Goal: Complete application form: Complete application form

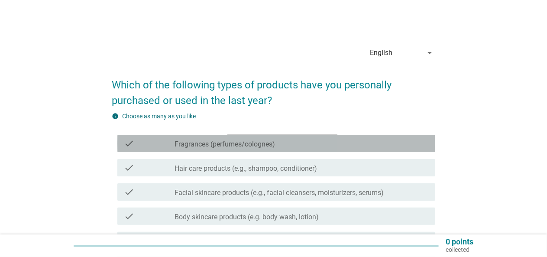
click at [264, 148] on div "check check_box_outline_blank Fragrances (perfumes/colognes)" at bounding box center [276, 143] width 318 height 17
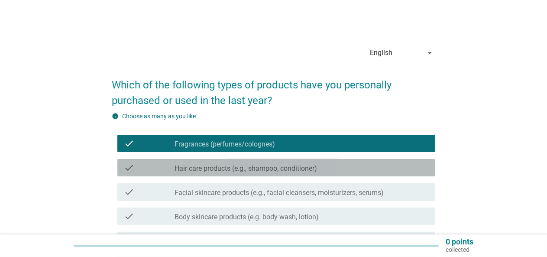
click at [260, 164] on label "Hair care products (e.g., shampoo, conditioner)" at bounding box center [246, 168] width 142 height 9
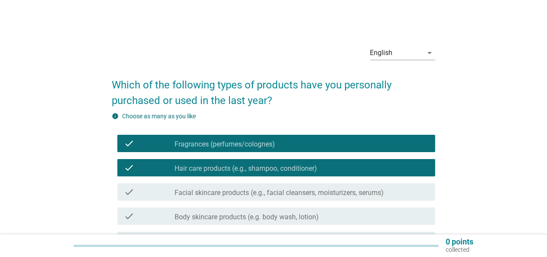
click at [258, 191] on label "Facial skincare products (e.g., facial cleansers, moisturizers, serums)" at bounding box center [279, 192] width 209 height 9
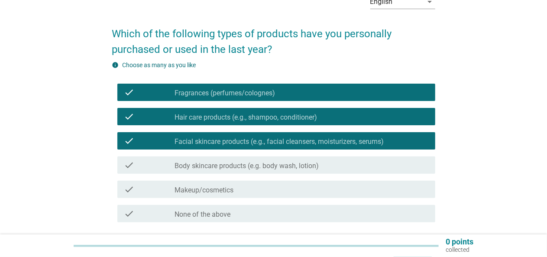
scroll to position [107, 0]
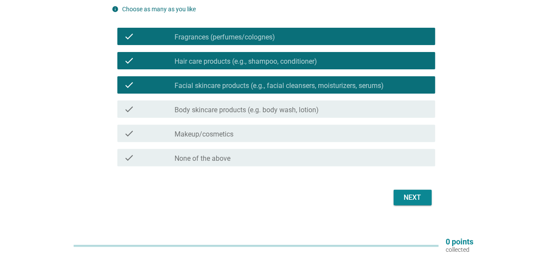
click at [340, 105] on div "check_box_outline_blank Body skincare products (e.g. body wash, lotion)" at bounding box center [301, 109] width 253 height 10
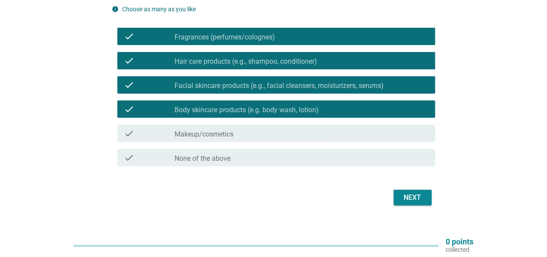
click at [412, 201] on div "Next" at bounding box center [412, 197] width 24 height 10
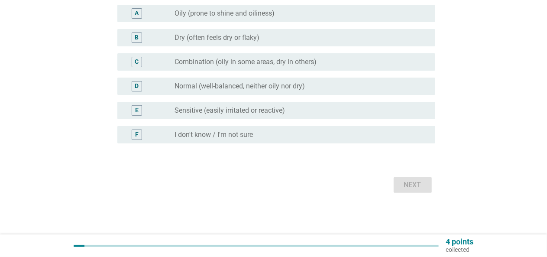
scroll to position [0, 0]
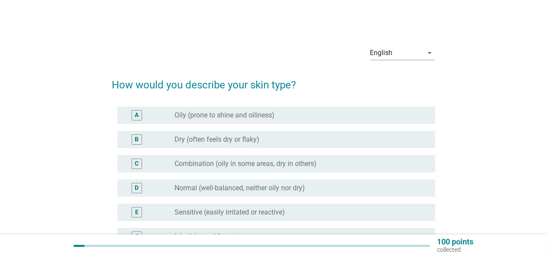
click at [399, 165] on div "radio_button_unchecked Combination (oily in some areas, dry in others)" at bounding box center [298, 163] width 246 height 9
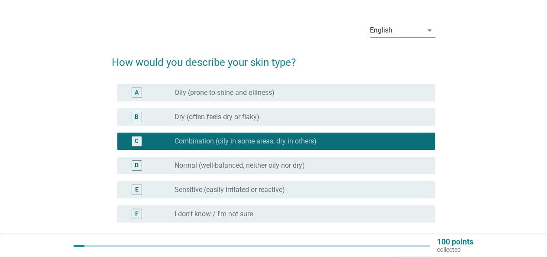
scroll to position [69, 0]
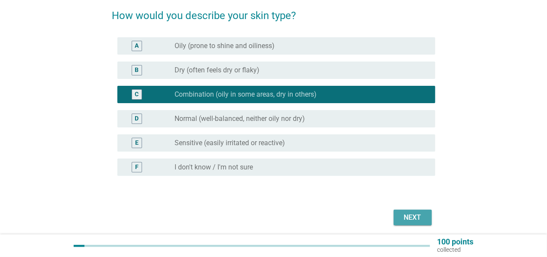
click at [418, 215] on div "Next" at bounding box center [412, 217] width 24 height 10
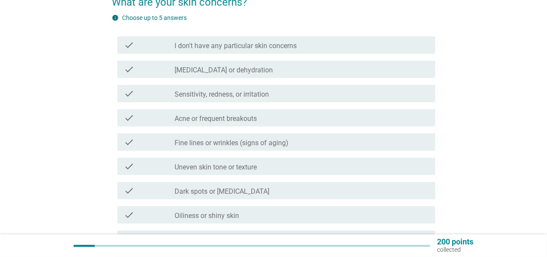
scroll to position [90, 0]
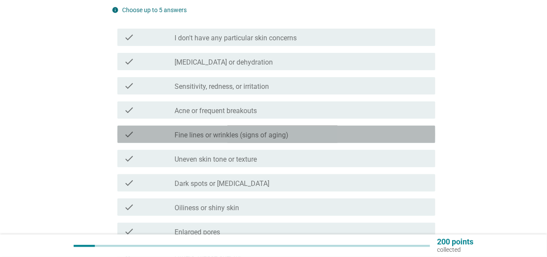
click at [388, 131] on div "check_box_outline_blank Fine lines or wrinkles (signs of aging)" at bounding box center [301, 134] width 253 height 10
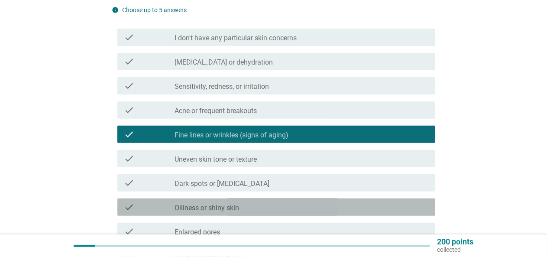
click at [363, 211] on div "check_box_outline_blank Oiliness or shiny skin" at bounding box center [301, 207] width 253 height 10
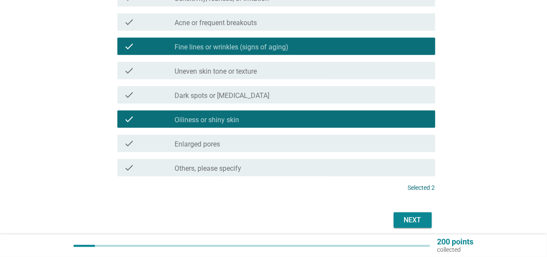
scroll to position [179, 0]
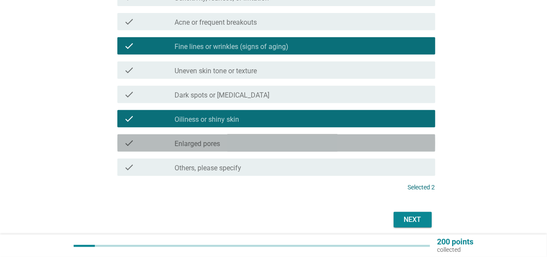
click at [425, 138] on div "check_box_outline_blank Enlarged pores" at bounding box center [301, 143] width 253 height 10
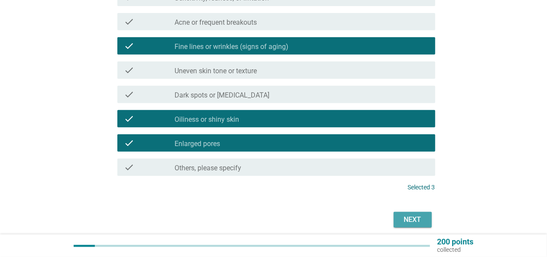
click at [420, 218] on div "Next" at bounding box center [412, 219] width 24 height 10
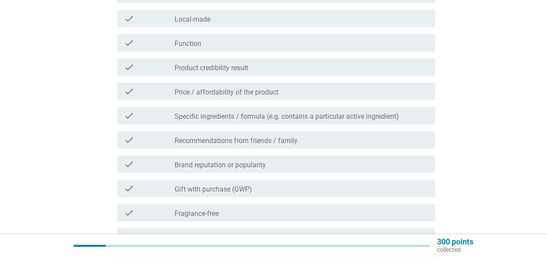
scroll to position [253, 0]
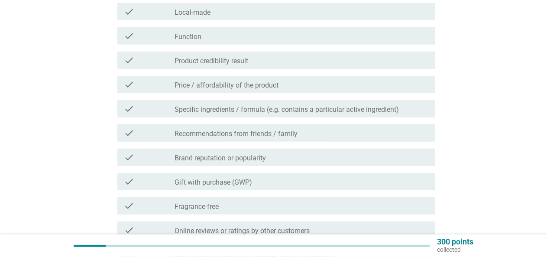
click at [351, 79] on div "check_box_outline_blank Price / affordability of the product" at bounding box center [301, 84] width 253 height 10
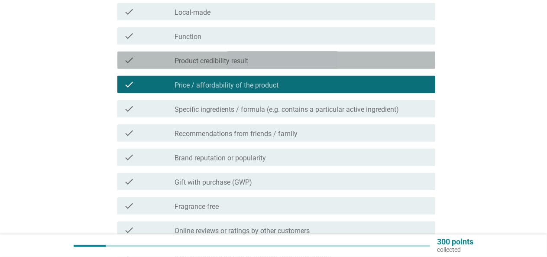
click at [345, 56] on div "check_box_outline_blank Product credibility result" at bounding box center [301, 60] width 253 height 10
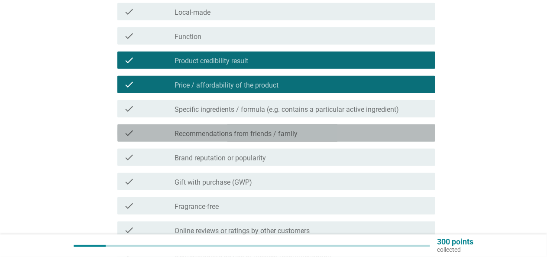
click at [340, 132] on div "check_box_outline_blank Recommendations from friends / family" at bounding box center [301, 133] width 253 height 10
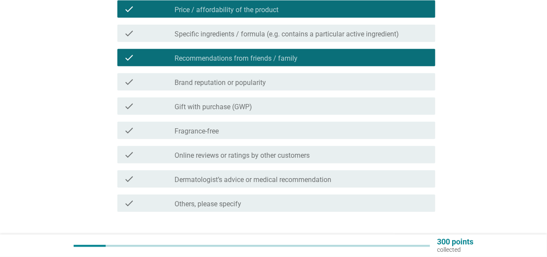
scroll to position [364, 0]
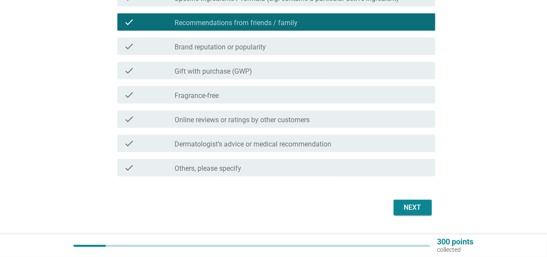
click at [383, 116] on div "check_box_outline_blank Online reviews or ratings by other customers" at bounding box center [301, 119] width 253 height 10
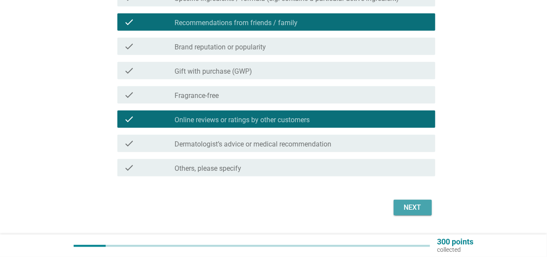
click at [419, 208] on div "Next" at bounding box center [412, 207] width 24 height 10
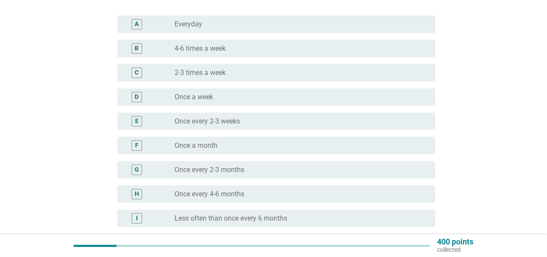
scroll to position [91, 0]
click at [381, 167] on div "radio_button_unchecked Once every 2-3 months" at bounding box center [298, 169] width 246 height 9
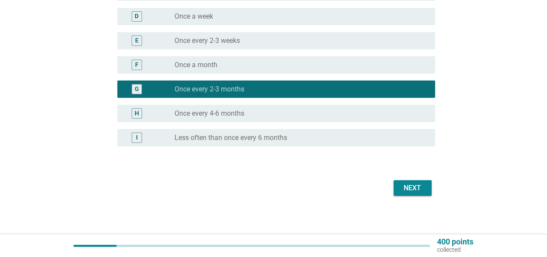
scroll to position [172, 0]
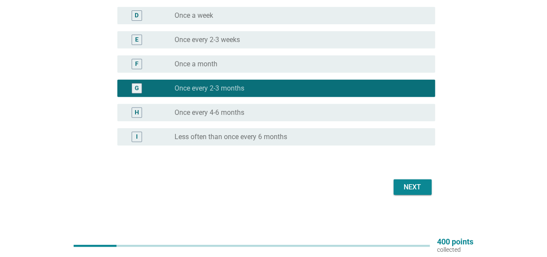
click at [406, 187] on div "Next" at bounding box center [412, 187] width 24 height 10
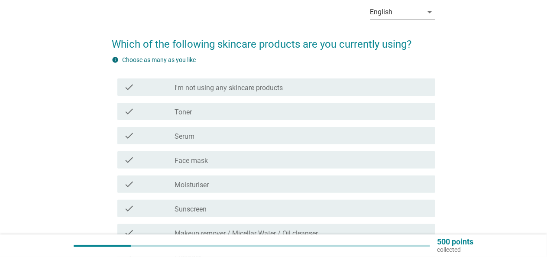
scroll to position [61, 0]
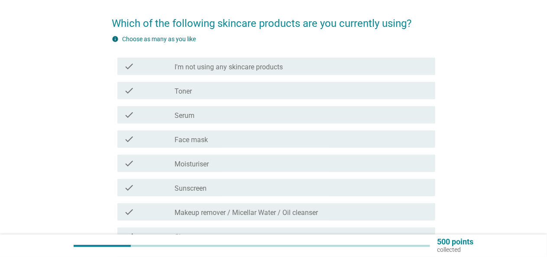
click at [364, 93] on div "check_box_outline_blank Toner" at bounding box center [301, 90] width 253 height 10
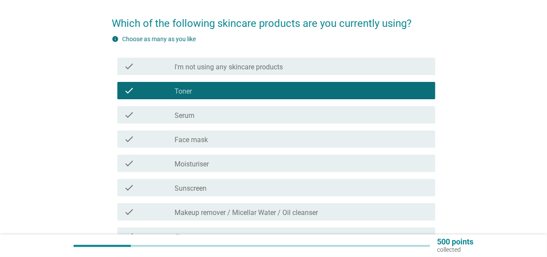
click at [360, 109] on div "check_box_outline_blank Serum" at bounding box center [301, 114] width 253 height 10
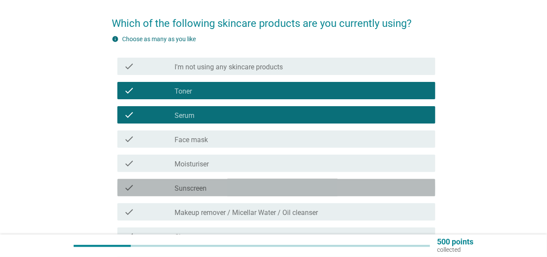
click at [350, 184] on div "check_box_outline_blank Sunscreen" at bounding box center [301, 187] width 253 height 10
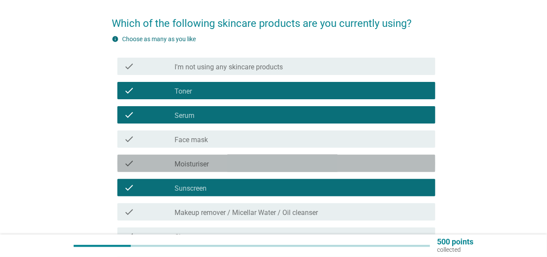
click at [352, 167] on div "check_box_outline_blank Moisturiser" at bounding box center [301, 163] width 253 height 10
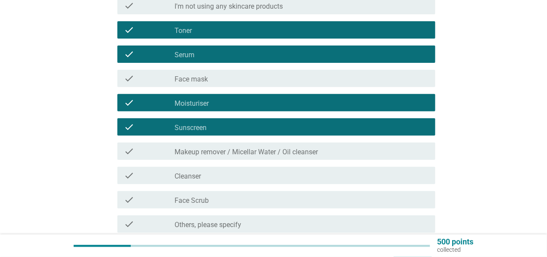
scroll to position [129, 0]
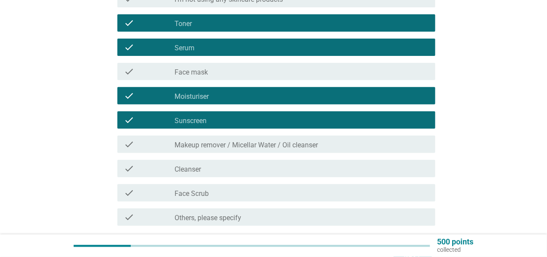
click at [364, 145] on div "check_box_outline_blank Makeup remover / Micellar Water / Oil cleanser" at bounding box center [301, 144] width 253 height 10
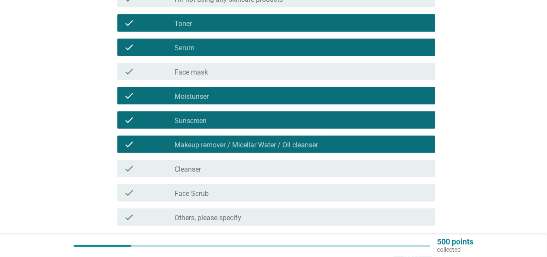
click at [359, 166] on div "check_box_outline_blank Cleanser" at bounding box center [301, 168] width 253 height 10
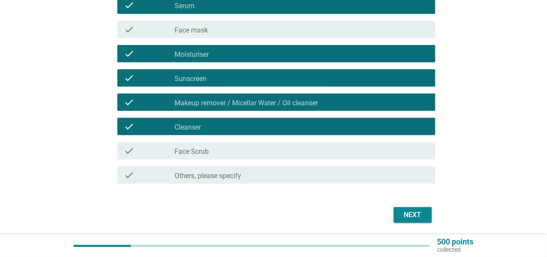
scroll to position [200, 0]
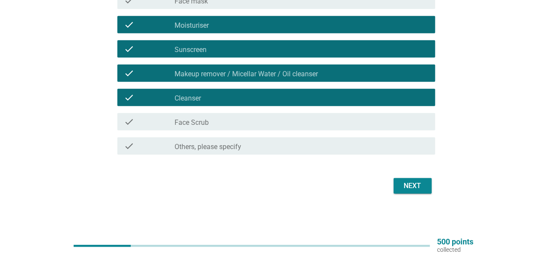
click at [420, 188] on div "Next" at bounding box center [412, 185] width 24 height 10
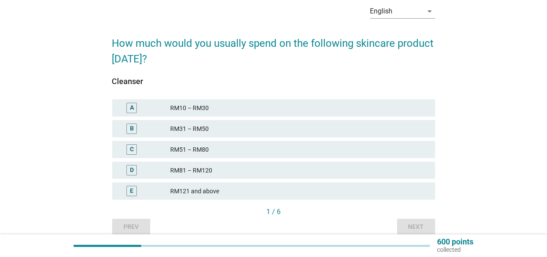
scroll to position [43, 0]
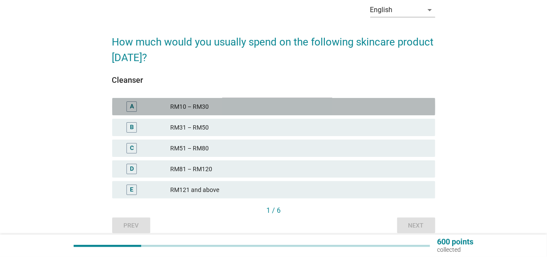
click at [422, 106] on div "RM10 – RM30" at bounding box center [299, 106] width 257 height 10
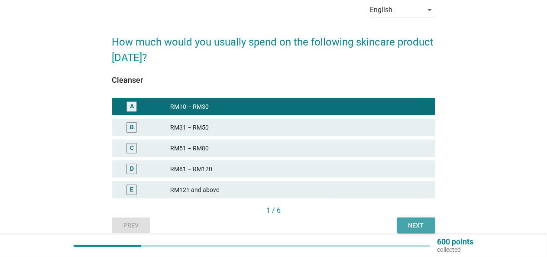
click at [423, 222] on div "Next" at bounding box center [416, 225] width 24 height 9
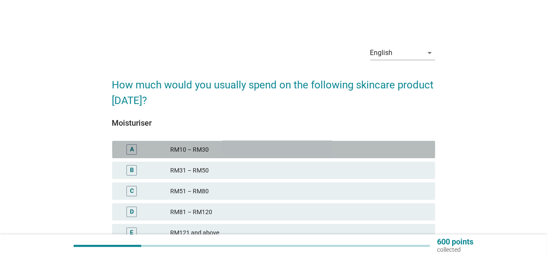
click at [388, 154] on div "RM10 – RM30" at bounding box center [299, 149] width 257 height 10
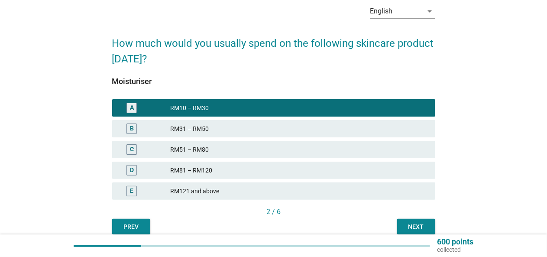
scroll to position [42, 0]
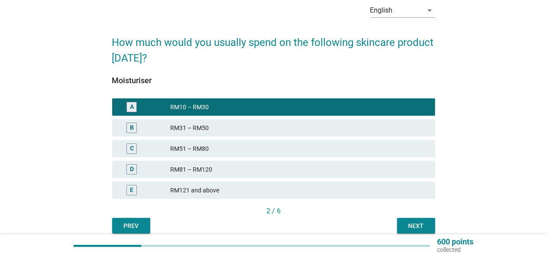
click at [405, 225] on div "Next" at bounding box center [416, 225] width 24 height 9
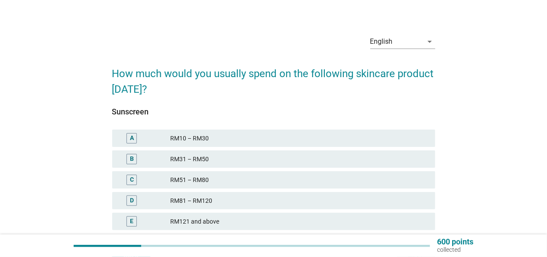
scroll to position [61, 0]
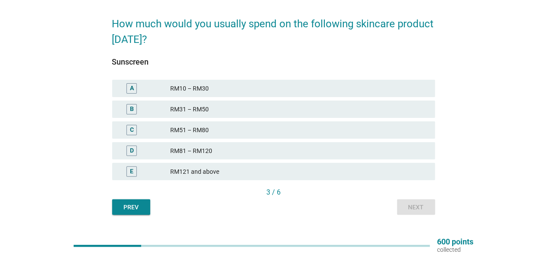
click at [385, 91] on div "RM10 – RM30" at bounding box center [299, 88] width 257 height 10
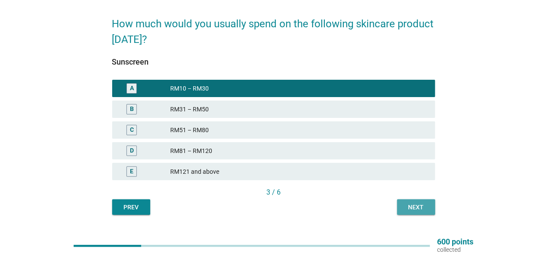
click at [421, 209] on div "Next" at bounding box center [416, 207] width 24 height 9
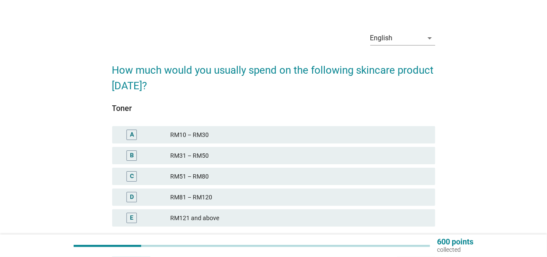
scroll to position [61, 0]
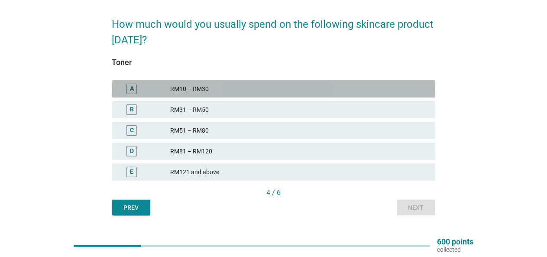
click at [383, 92] on div "RM10 – RM30" at bounding box center [299, 89] width 257 height 10
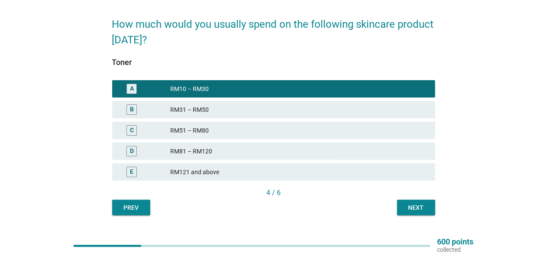
click at [427, 209] on div "Next" at bounding box center [416, 207] width 24 height 9
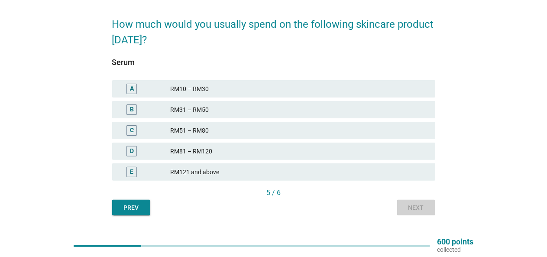
scroll to position [0, 0]
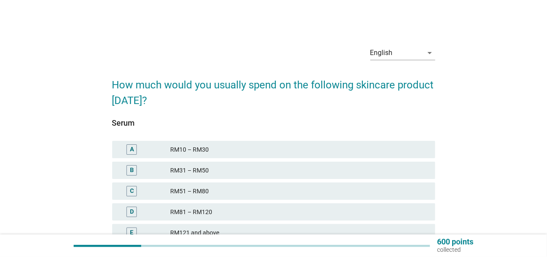
click at [385, 148] on div "RM10 – RM30" at bounding box center [299, 149] width 257 height 10
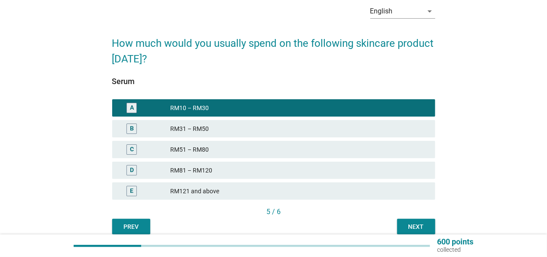
scroll to position [52, 0]
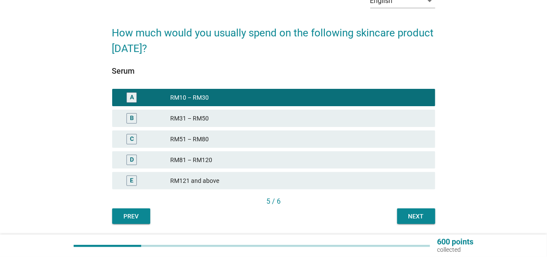
click at [406, 214] on div "Next" at bounding box center [416, 216] width 24 height 9
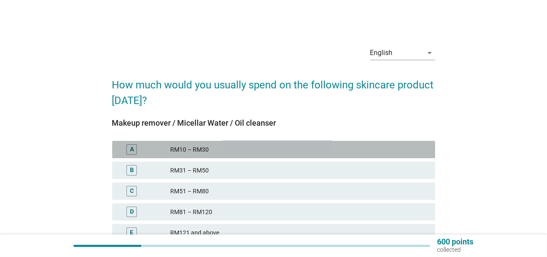
click at [383, 148] on div "RM10 – RM30" at bounding box center [299, 149] width 257 height 10
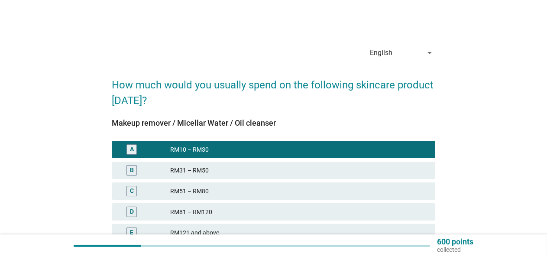
scroll to position [61, 0]
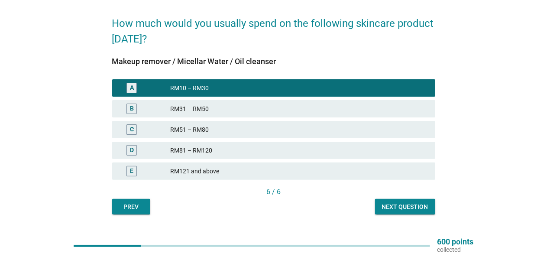
click at [397, 205] on div "Next question" at bounding box center [405, 206] width 46 height 9
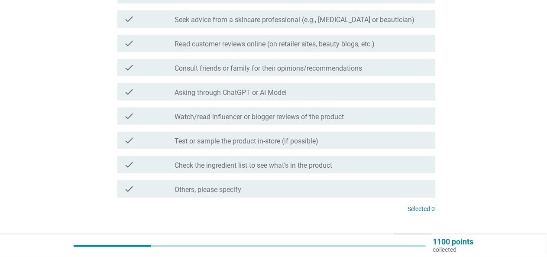
scroll to position [149, 0]
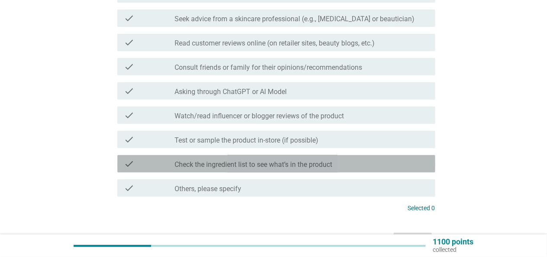
click at [412, 161] on div "check_box_outline_blank Check the ingredient list to see what’s in the product" at bounding box center [301, 163] width 253 height 10
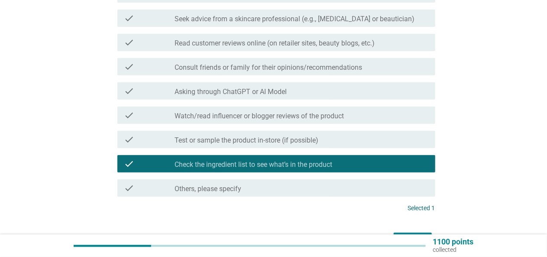
click at [412, 161] on div "check_box_outline_blank Check the ingredient list to see what’s in the product" at bounding box center [301, 163] width 253 height 10
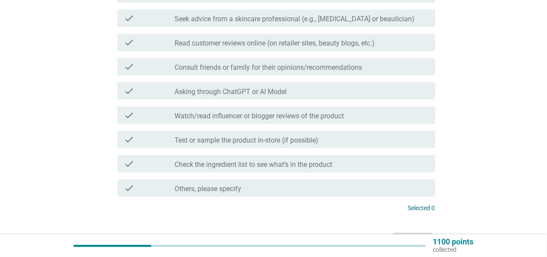
click at [397, 43] on div "check_box_outline_blank Read customer reviews online (on retailer sites, beauty…" at bounding box center [301, 42] width 253 height 10
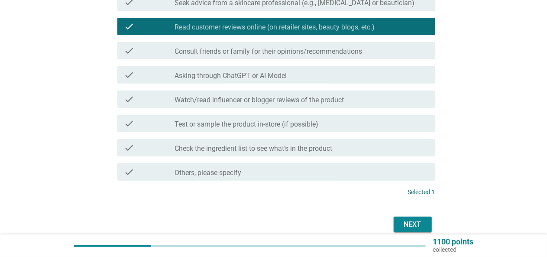
scroll to position [167, 0]
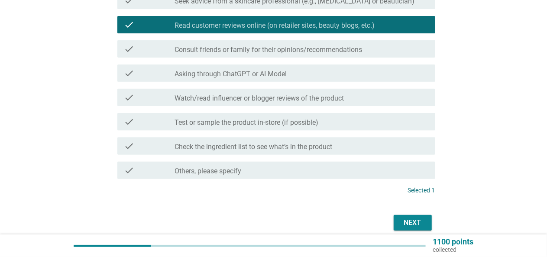
click at [412, 52] on div "check_box_outline_blank Consult friends or family for their opinions/recommenda…" at bounding box center [301, 49] width 253 height 10
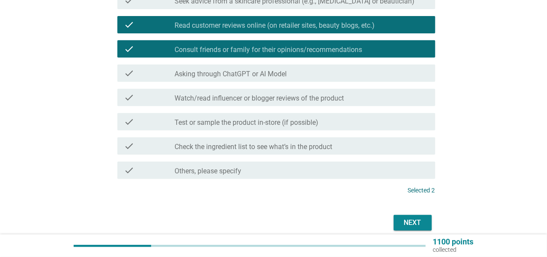
click at [418, 225] on div "Next" at bounding box center [412, 222] width 24 height 10
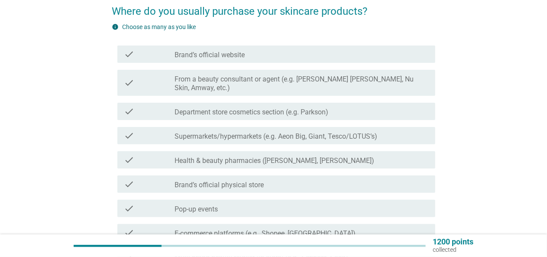
scroll to position [74, 0]
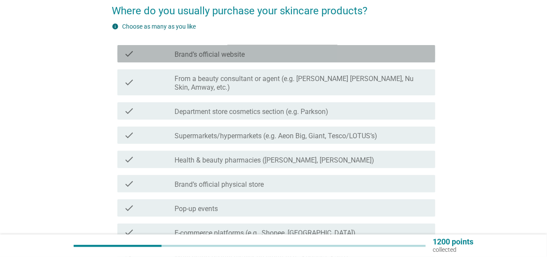
click at [393, 51] on div "check_box_outline_blank Brand’s official website" at bounding box center [301, 53] width 253 height 10
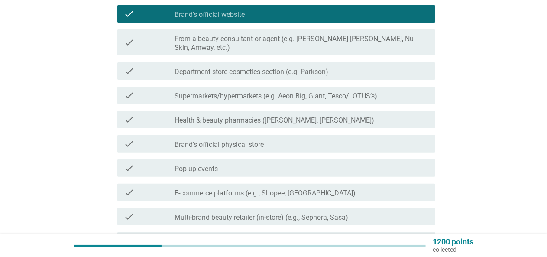
scroll to position [137, 0]
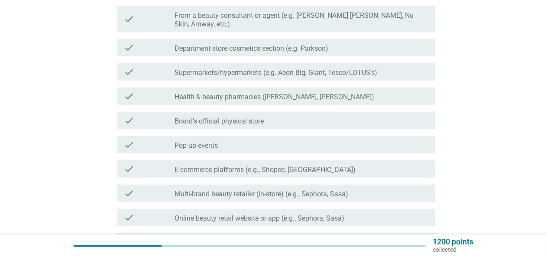
click at [403, 91] on div "check_box_outline_blank Health & beauty pharmacies (e.g. Guardian, [PERSON_NAME…" at bounding box center [301, 96] width 253 height 10
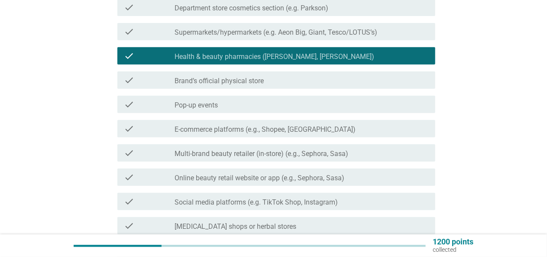
scroll to position [206, 0]
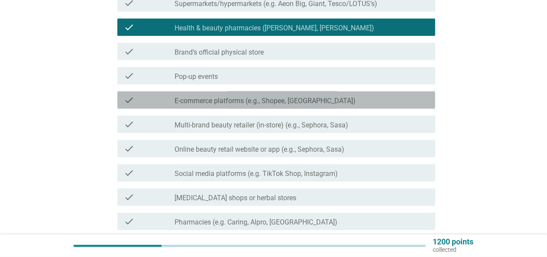
click at [402, 95] on div "check_box_outline_blank E-commerce platforms (e.g., Shopee, Lazada)" at bounding box center [301, 100] width 253 height 10
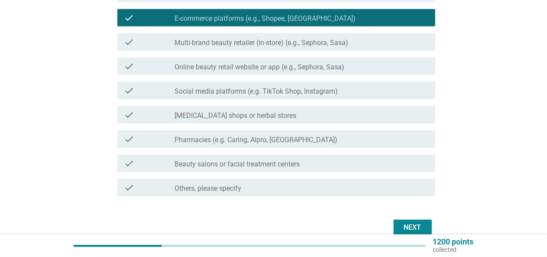
scroll to position [299, 0]
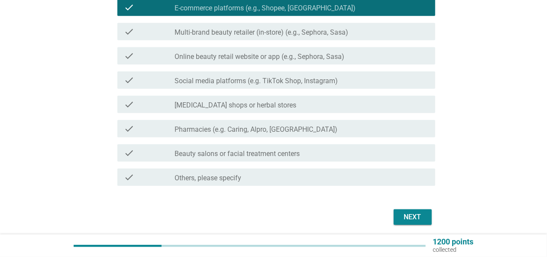
click at [412, 212] on div "Next" at bounding box center [412, 217] width 24 height 10
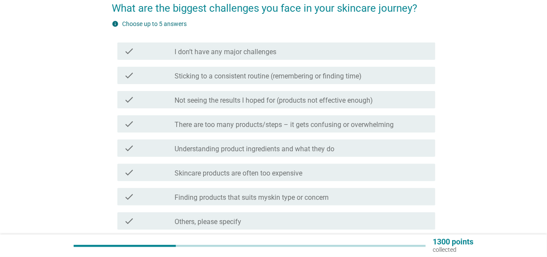
scroll to position [77, 0]
click at [379, 173] on div "check_box_outline_blank Skincare products are often too expensive" at bounding box center [301, 172] width 253 height 10
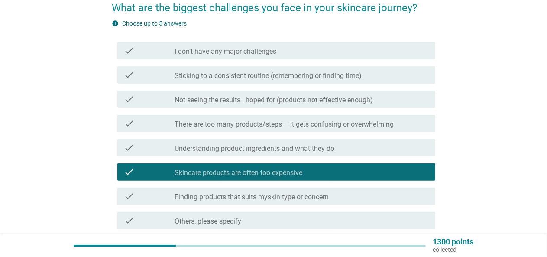
scroll to position [115, 0]
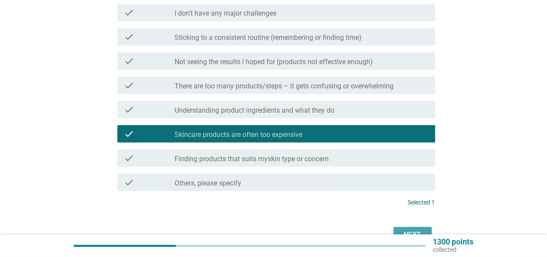
click at [422, 229] on div "Next" at bounding box center [412, 234] width 24 height 10
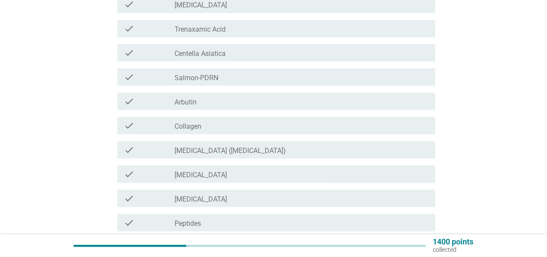
scroll to position [179, 0]
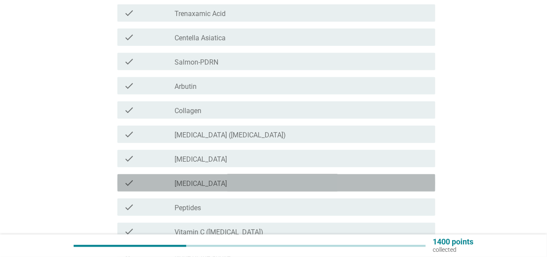
click at [398, 183] on div "check_box_outline_blank [MEDICAL_DATA]" at bounding box center [301, 182] width 253 height 10
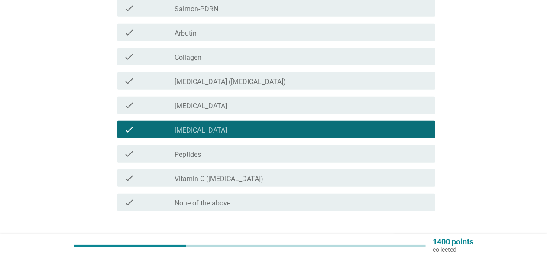
scroll to position [240, 0]
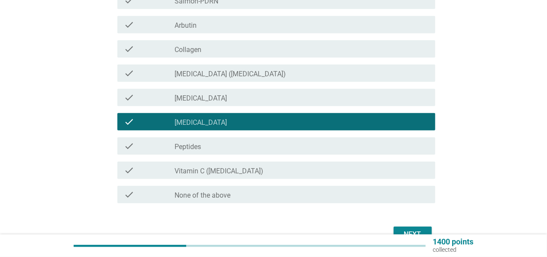
click at [418, 228] on button "Next" at bounding box center [412, 234] width 38 height 16
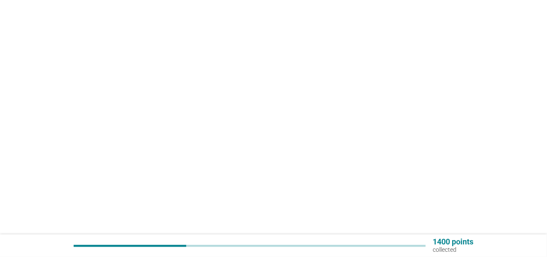
scroll to position [0, 0]
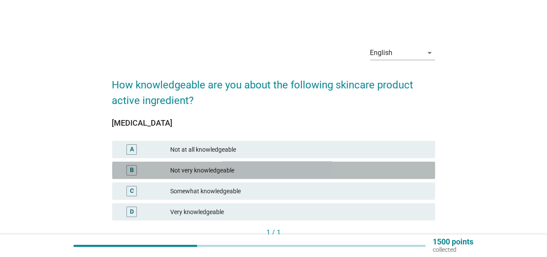
click at [393, 172] on div "Not very knowledgeable" at bounding box center [299, 170] width 257 height 10
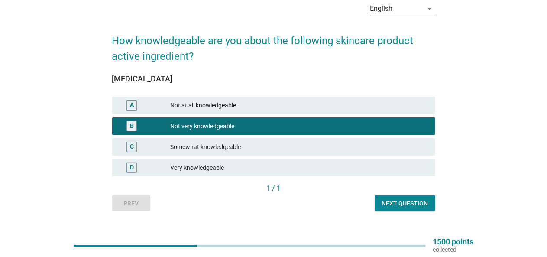
scroll to position [52, 0]
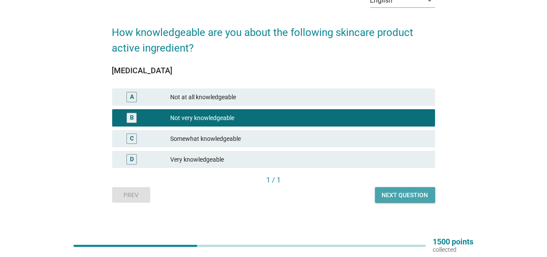
click at [413, 193] on div "Next question" at bounding box center [405, 194] width 46 height 9
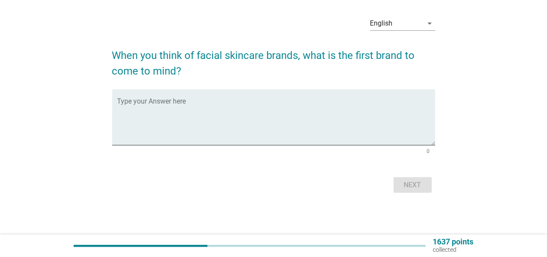
scroll to position [0, 0]
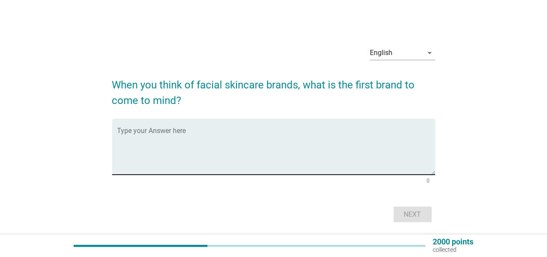
click at [385, 148] on textarea "Type your Answer here" at bounding box center [276, 151] width 318 height 45
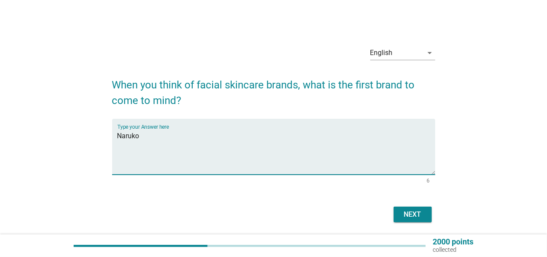
type textarea "Naruko"
click at [409, 216] on div "Next" at bounding box center [412, 214] width 24 height 10
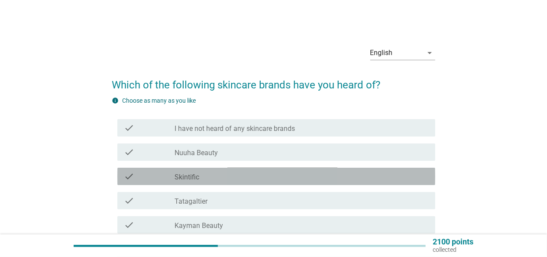
click at [393, 174] on div "check_box_outline_blank Skintific" at bounding box center [301, 176] width 253 height 10
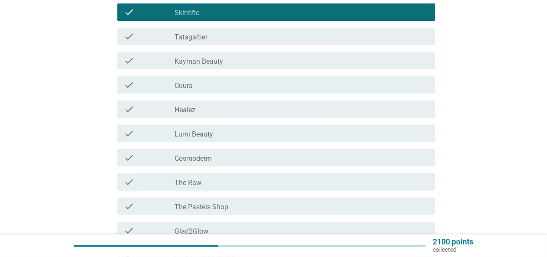
scroll to position [166, 0]
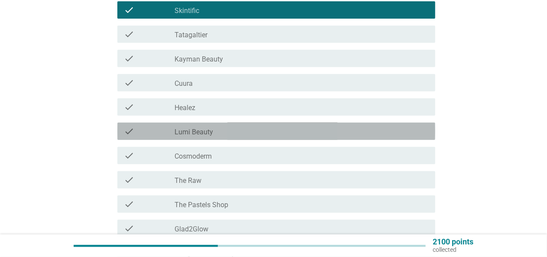
click at [414, 135] on div "check_box_outline_blank Lumi Beauty" at bounding box center [301, 131] width 253 height 10
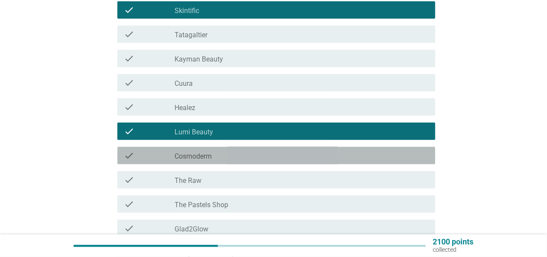
click at [413, 156] on div "check_box_outline_blank Cosmoderm" at bounding box center [301, 155] width 253 height 10
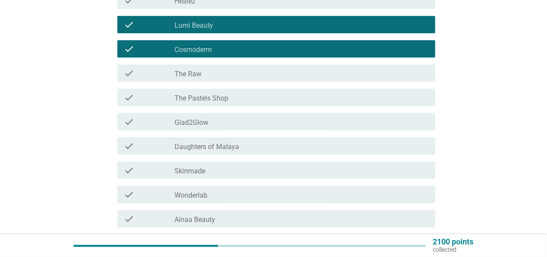
scroll to position [275, 0]
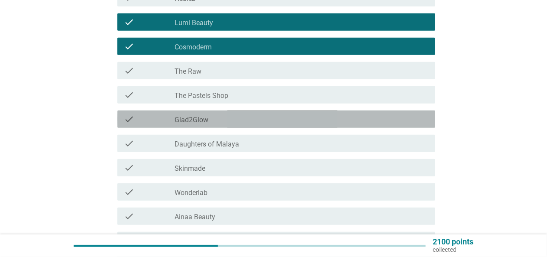
click at [354, 116] on div "check_box_outline_blank Glad2Glow" at bounding box center [301, 119] width 253 height 10
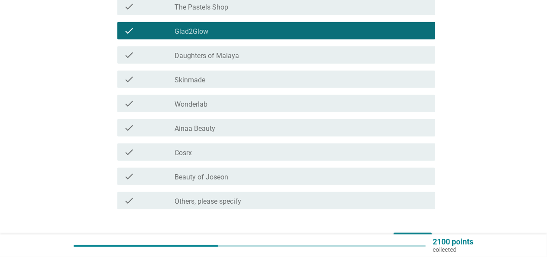
scroll to position [368, 0]
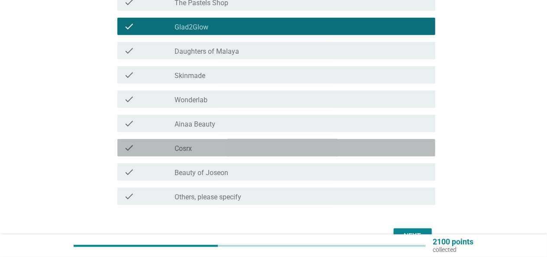
click at [368, 148] on div "check_box_outline_blank Cosrx" at bounding box center [301, 147] width 253 height 10
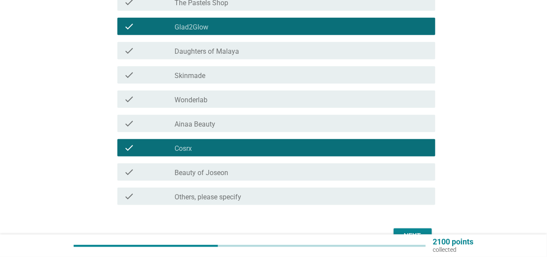
click at [425, 231] on button "Next" at bounding box center [412, 236] width 38 height 16
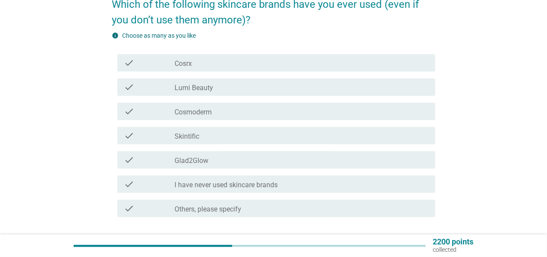
scroll to position [81, 0]
click at [350, 130] on div "check_box_outline_blank Skintific" at bounding box center [301, 135] width 253 height 10
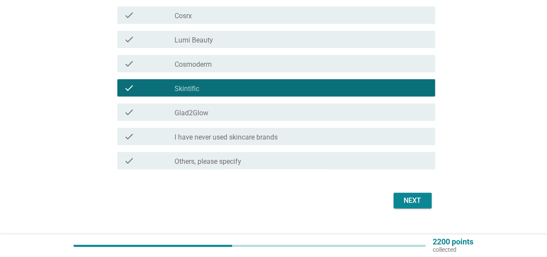
scroll to position [128, 0]
click at [427, 204] on button "Next" at bounding box center [412, 201] width 38 height 16
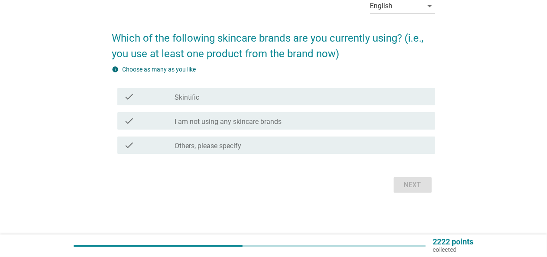
scroll to position [0, 0]
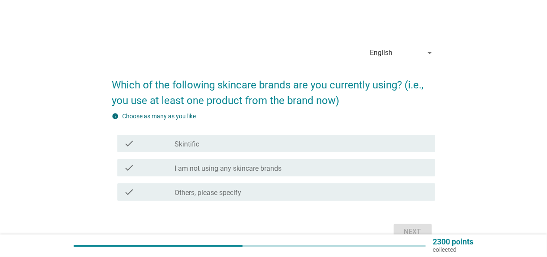
click at [415, 187] on div "check_box Others, please specify" at bounding box center [301, 192] width 253 height 10
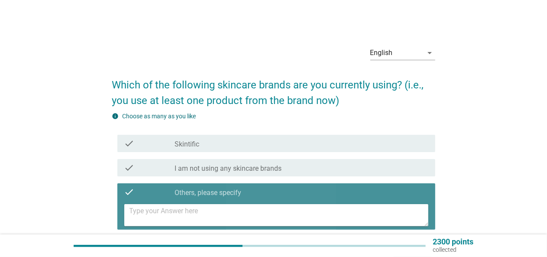
click at [397, 212] on textarea at bounding box center [278, 215] width 299 height 22
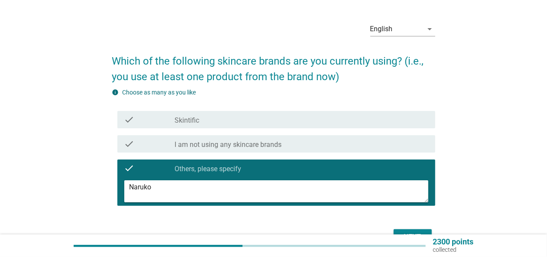
scroll to position [26, 0]
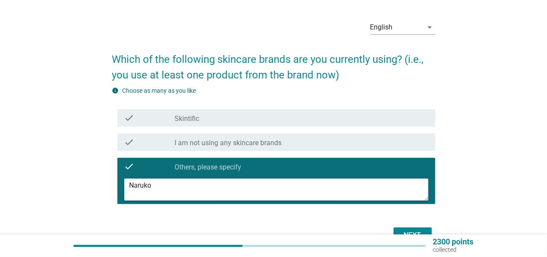
type textarea "Naruko"
click at [418, 231] on div "Next" at bounding box center [412, 235] width 24 height 10
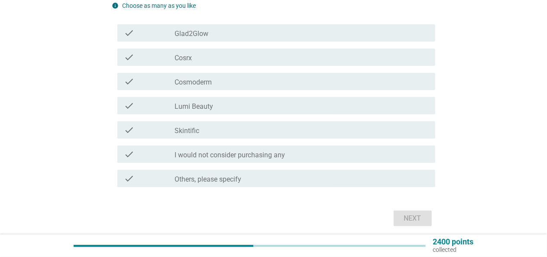
scroll to position [113, 0]
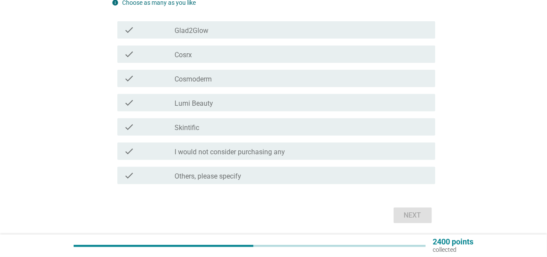
click at [398, 177] on div "check_box Others, please specify" at bounding box center [301, 175] width 253 height 10
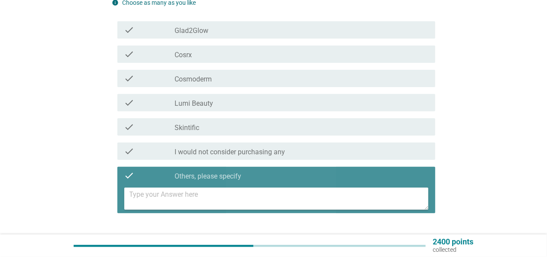
click at [394, 196] on textarea at bounding box center [278, 198] width 299 height 22
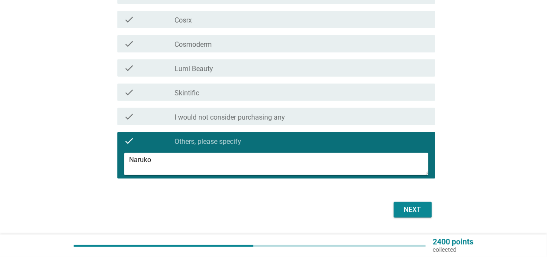
scroll to position [150, 0]
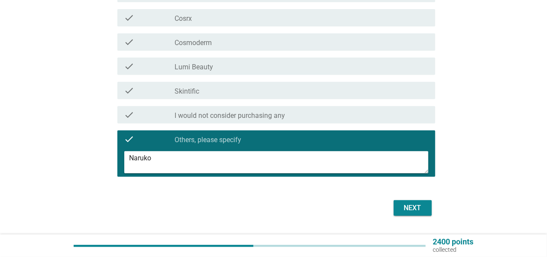
type textarea "Naruko"
click at [415, 206] on div "Next" at bounding box center [412, 208] width 24 height 10
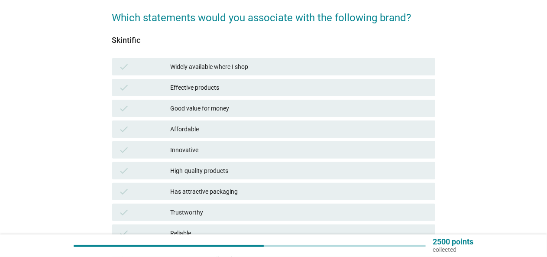
scroll to position [69, 0]
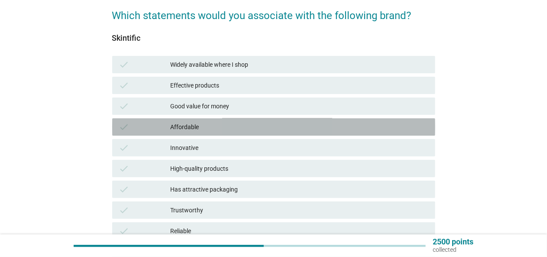
click at [325, 127] on div "Affordable" at bounding box center [299, 127] width 257 height 10
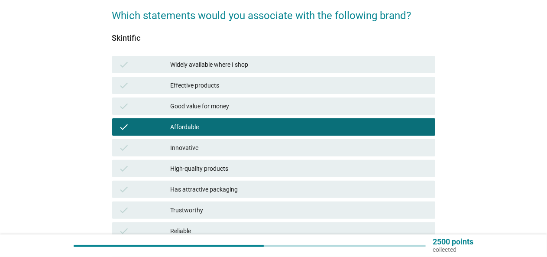
click at [325, 105] on div "Good value for money" at bounding box center [299, 106] width 257 height 10
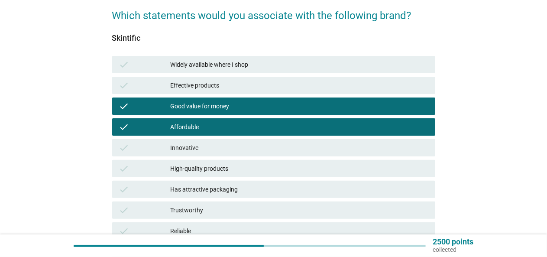
click at [322, 212] on div "Trustworthy" at bounding box center [299, 210] width 257 height 10
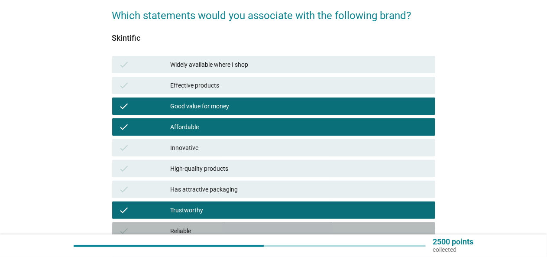
click at [319, 231] on div "Reliable" at bounding box center [299, 230] width 257 height 10
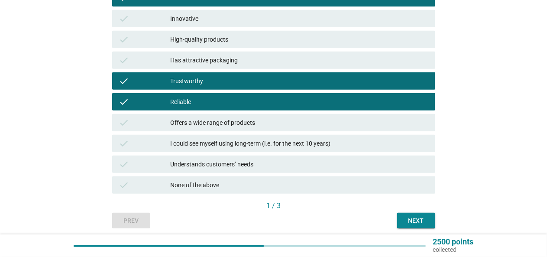
scroll to position [203, 0]
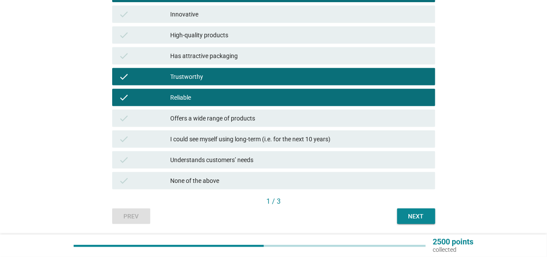
click at [409, 215] on div "Next" at bounding box center [416, 216] width 24 height 9
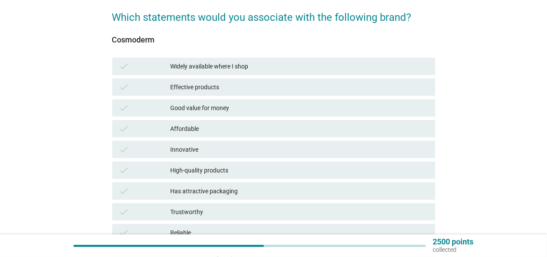
scroll to position [68, 0]
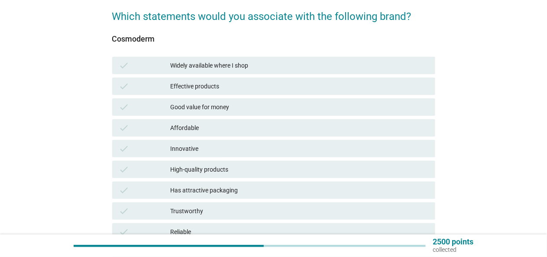
click at [346, 123] on div "Affordable" at bounding box center [299, 127] width 257 height 10
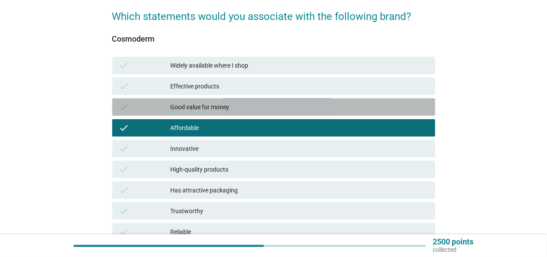
click at [346, 106] on div "Good value for money" at bounding box center [299, 107] width 257 height 10
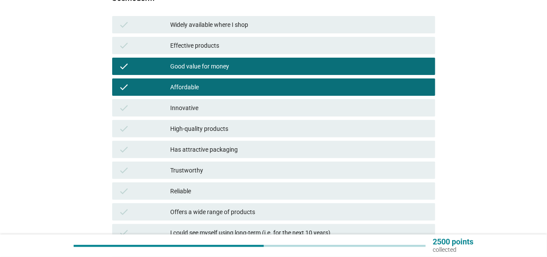
scroll to position [187, 0]
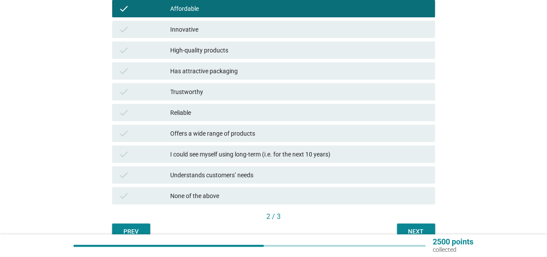
click at [422, 230] on div "Next" at bounding box center [416, 231] width 24 height 9
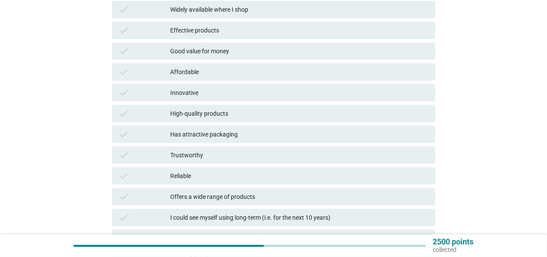
scroll to position [126, 0]
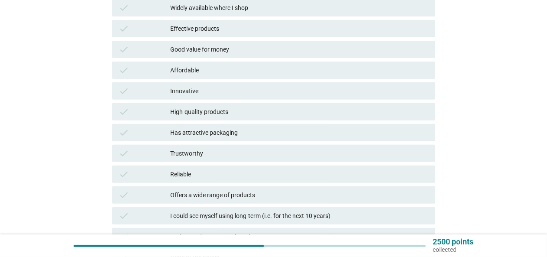
click at [338, 47] on div "Good value for money" at bounding box center [299, 49] width 257 height 10
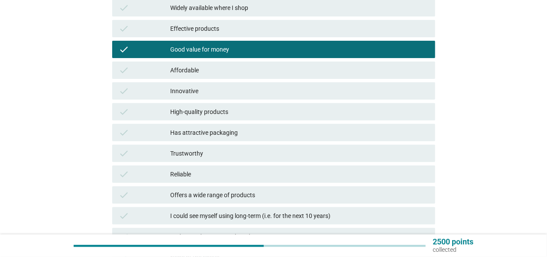
click at [357, 66] on div "Affordable" at bounding box center [299, 70] width 257 height 10
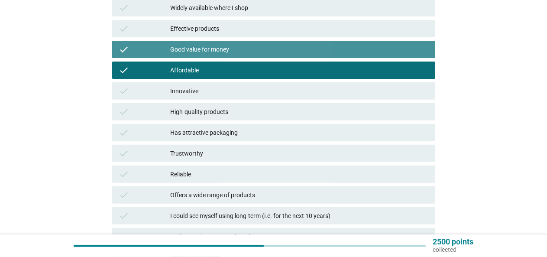
click at [354, 48] on div "Good value for money" at bounding box center [299, 49] width 257 height 10
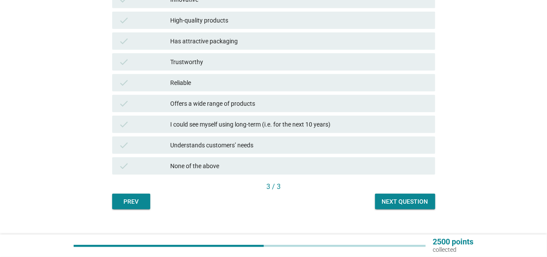
scroll to position [218, 0]
click at [428, 199] on button "Next question" at bounding box center [405, 201] width 60 height 16
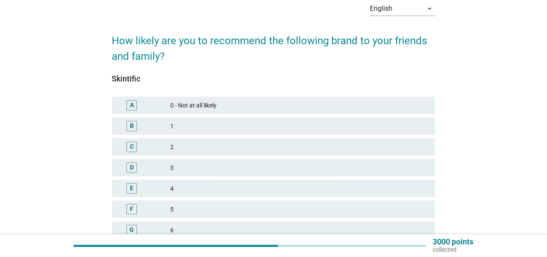
scroll to position [140, 0]
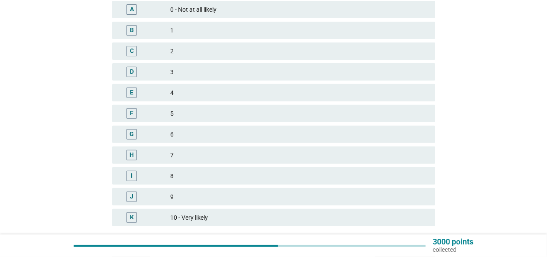
click at [328, 176] on div "8" at bounding box center [299, 176] width 257 height 10
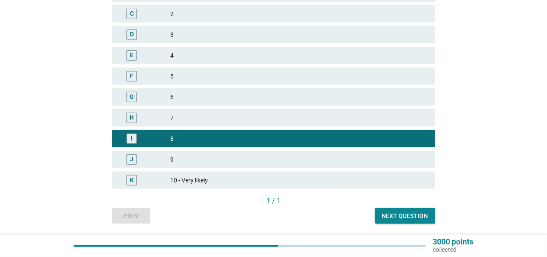
scroll to position [189, 0]
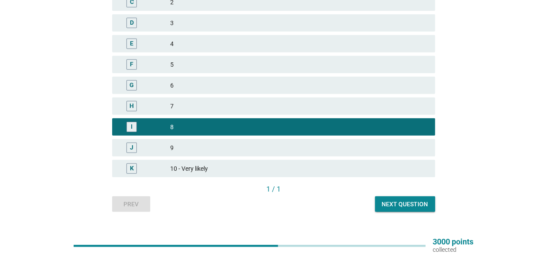
click at [419, 205] on div "Next question" at bounding box center [405, 204] width 46 height 9
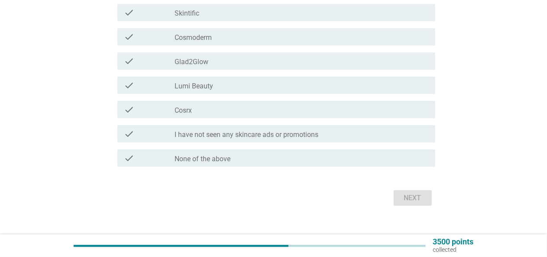
scroll to position [144, 0]
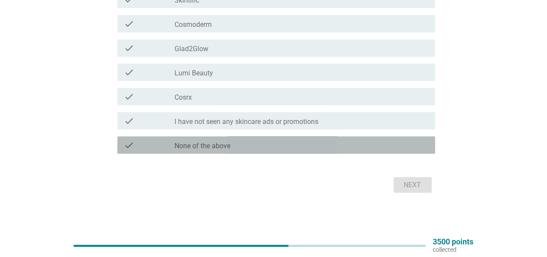
click at [413, 146] on div "check_box_outline_blank None of the above" at bounding box center [301, 145] width 253 height 10
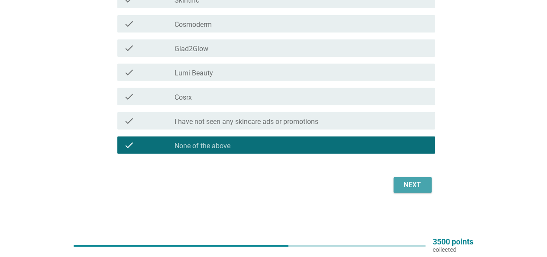
click at [426, 185] on button "Next" at bounding box center [412, 185] width 38 height 16
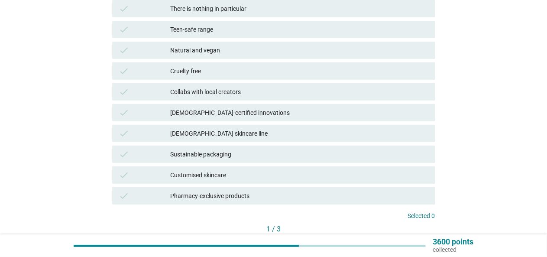
scroll to position [105, 0]
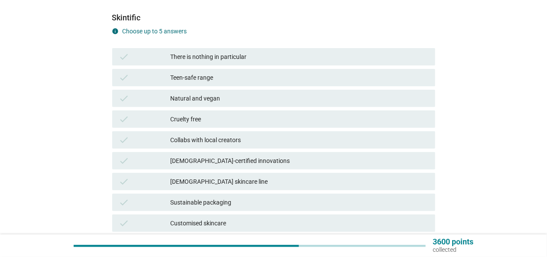
click at [403, 58] on div "There is nothing in particular" at bounding box center [299, 56] width 257 height 10
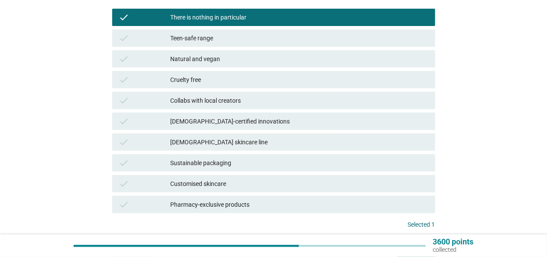
scroll to position [164, 0]
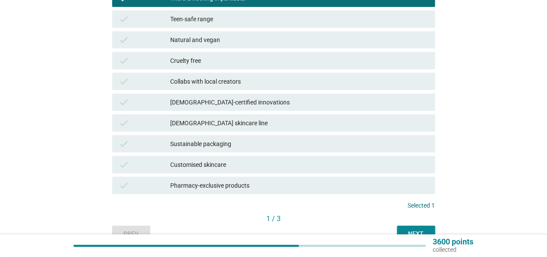
click at [412, 231] on div "Next" at bounding box center [416, 233] width 24 height 9
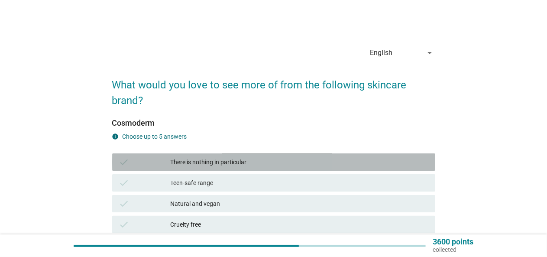
click at [377, 159] on div "There is nothing in particular" at bounding box center [299, 162] width 257 height 10
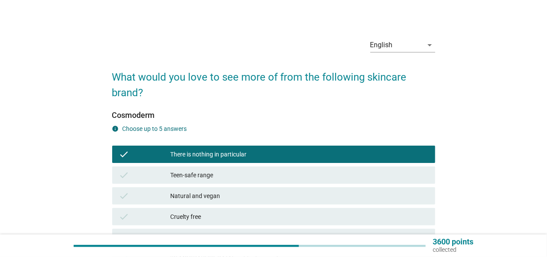
scroll to position [172, 0]
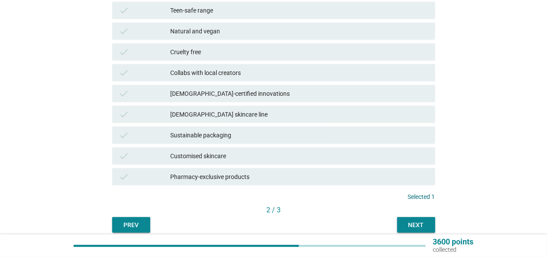
click at [412, 228] on div "Next" at bounding box center [416, 224] width 24 height 9
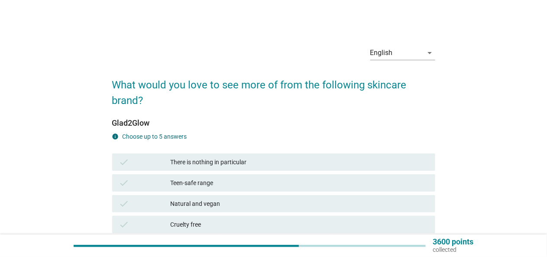
click at [385, 159] on div "There is nothing in particular" at bounding box center [299, 162] width 257 height 10
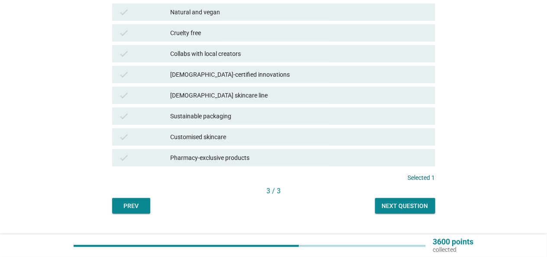
scroll to position [195, 0]
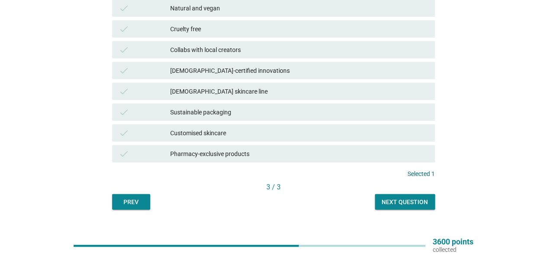
click at [409, 200] on div "Next question" at bounding box center [405, 201] width 46 height 9
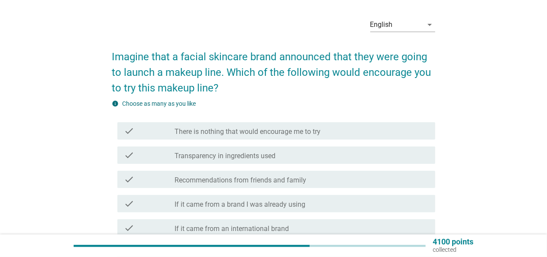
scroll to position [0, 0]
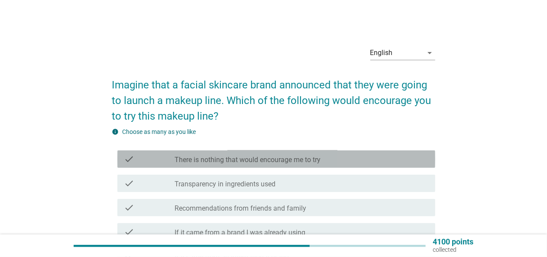
click at [381, 156] on div "check_box_outline_blank There is nothing that would encourage me to try" at bounding box center [301, 159] width 253 height 10
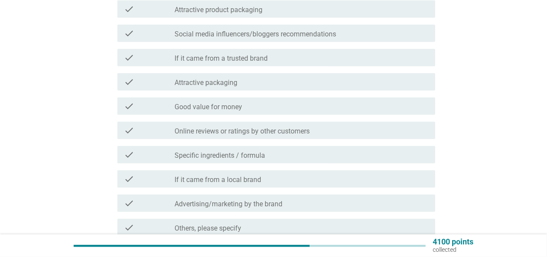
scroll to position [331, 0]
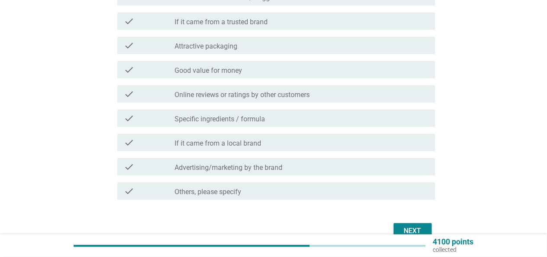
click at [407, 228] on div "Next" at bounding box center [412, 230] width 24 height 10
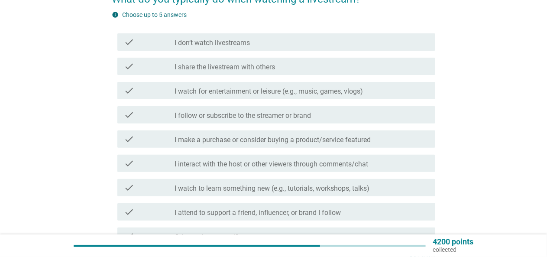
scroll to position [87, 0]
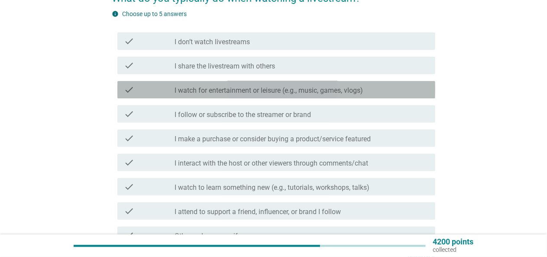
click at [390, 88] on div "check_box_outline_blank I watch for entertainment or leisure (e.g., music, game…" at bounding box center [301, 89] width 253 height 10
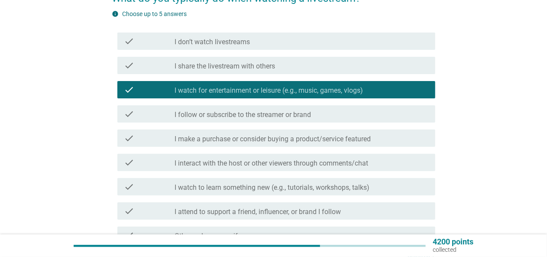
scroll to position [189, 0]
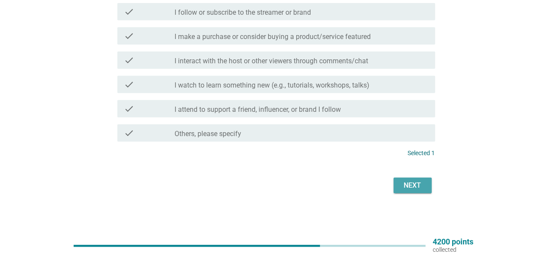
click at [415, 183] on div "Next" at bounding box center [412, 185] width 24 height 10
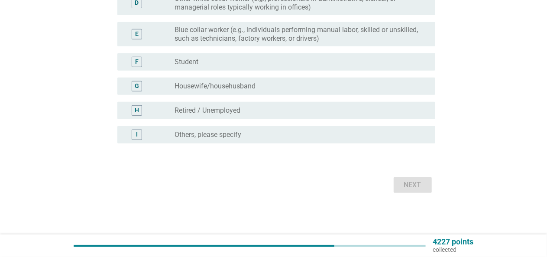
scroll to position [0, 0]
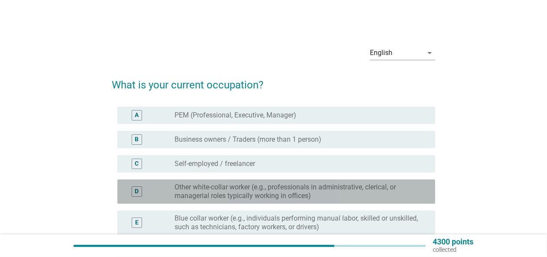
click at [415, 183] on label "Other white-collar worker (e.g., professionals in administrative, clerical, or …" at bounding box center [298, 191] width 246 height 17
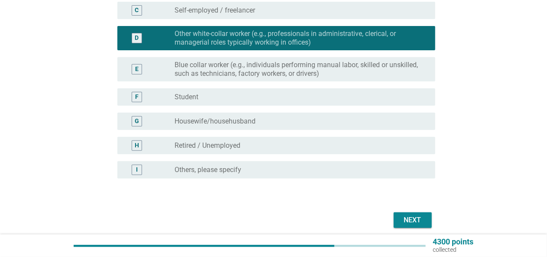
scroll to position [154, 0]
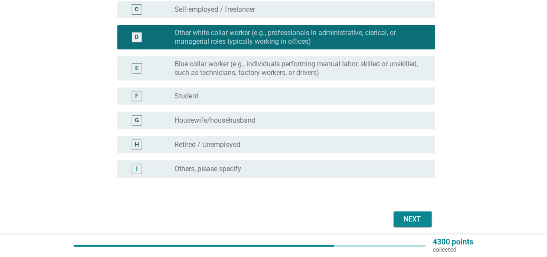
click at [421, 218] on div "Next" at bounding box center [412, 219] width 24 height 10
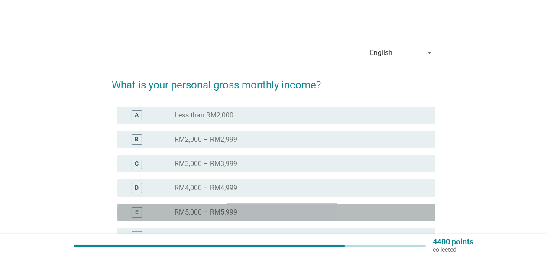
click at [406, 208] on div "radio_button_unchecked RM5,000 – RM5,999" at bounding box center [298, 212] width 246 height 9
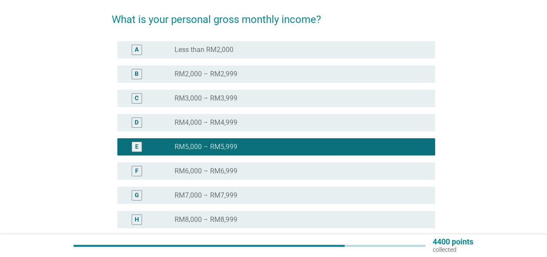
scroll to position [145, 0]
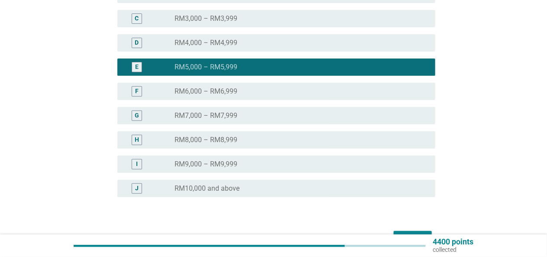
click at [416, 231] on button "Next" at bounding box center [412, 239] width 38 height 16
